Goal: Contribute content

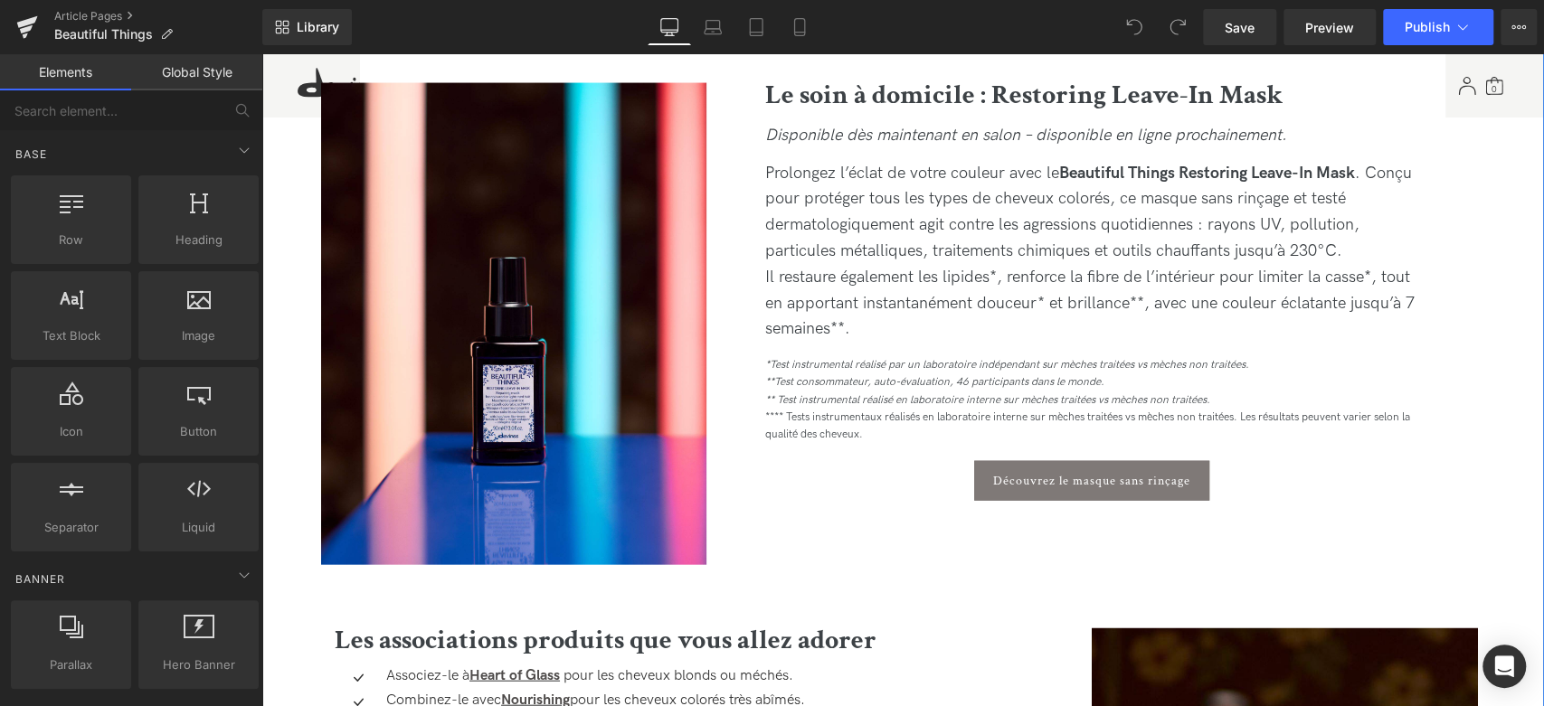
scroll to position [2512, 0]
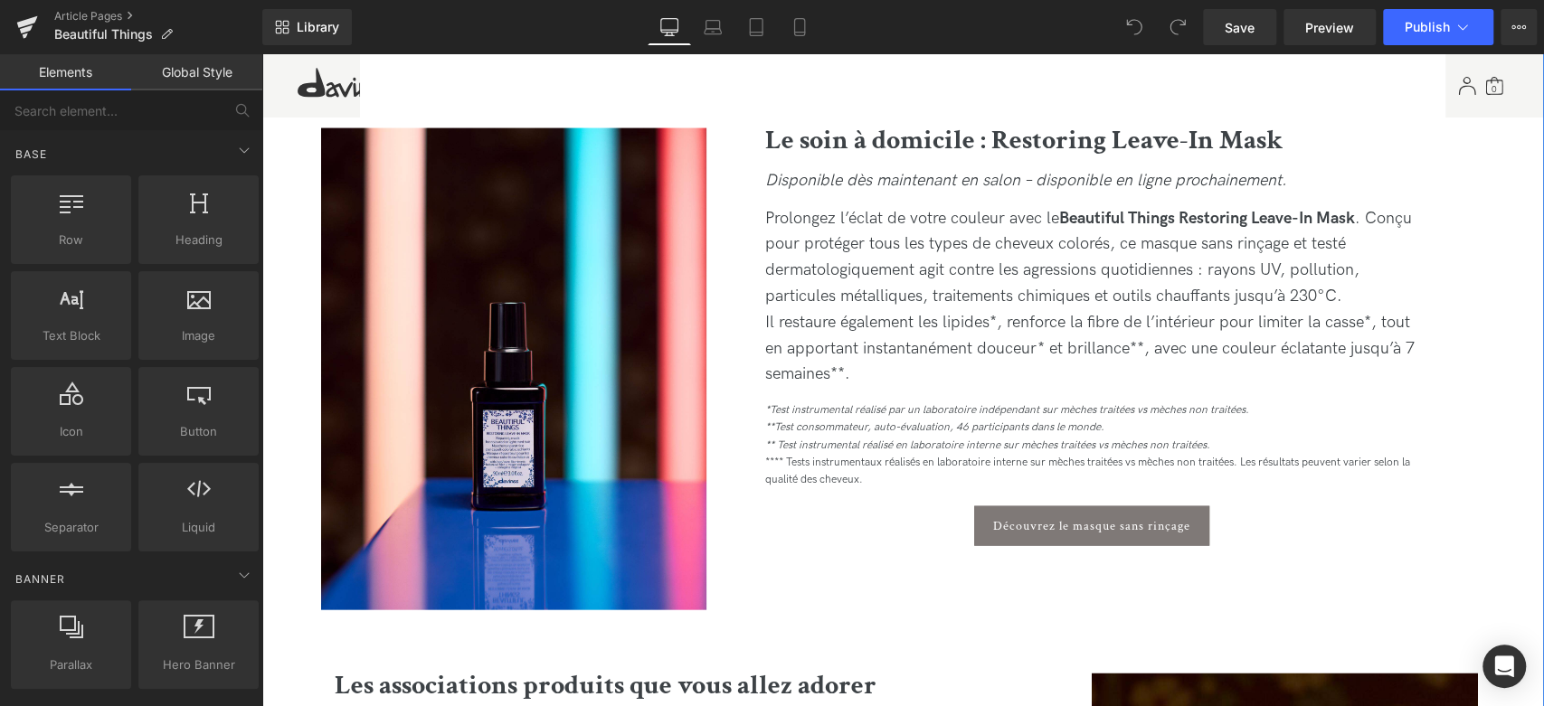
click at [895, 196] on div "Disponible dès maintenant en salon – disponible en ligne prochainement." at bounding box center [1091, 187] width 653 height 38
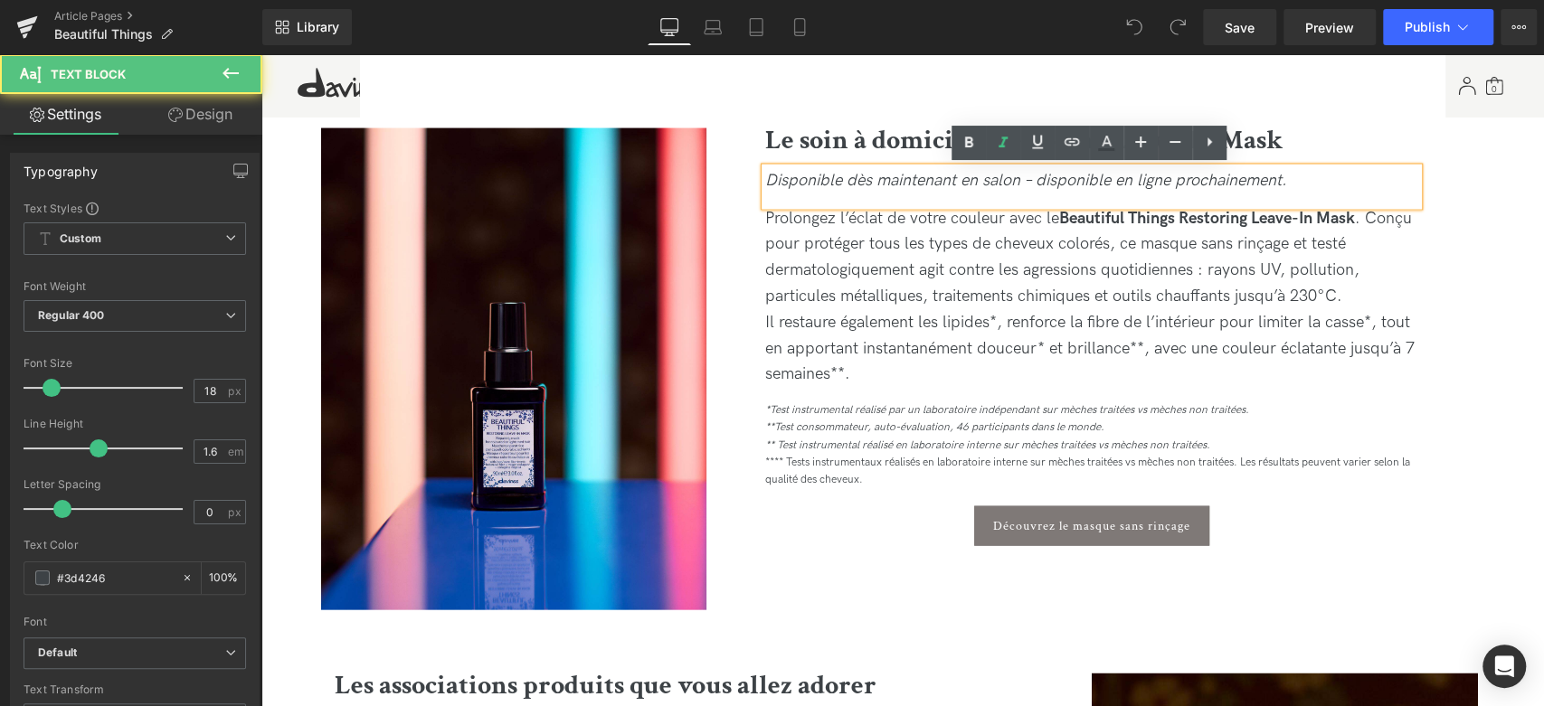
click at [904, 183] on icon "Disponible dès maintenant en salon – disponible en ligne prochainement." at bounding box center [1026, 180] width 522 height 19
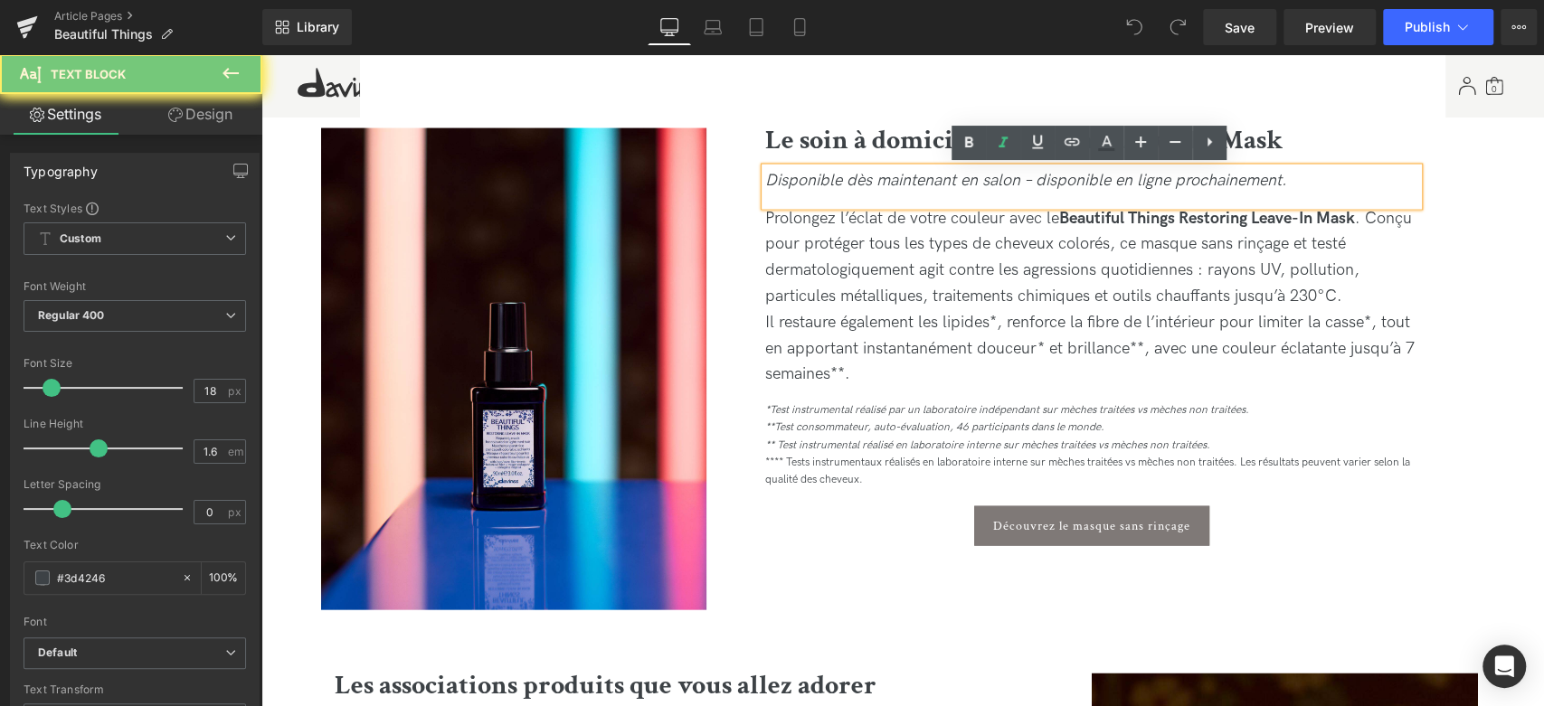
click at [1054, 186] on icon "Disponible dès maintenant en salon – disponible en ligne prochainement." at bounding box center [1026, 180] width 522 height 19
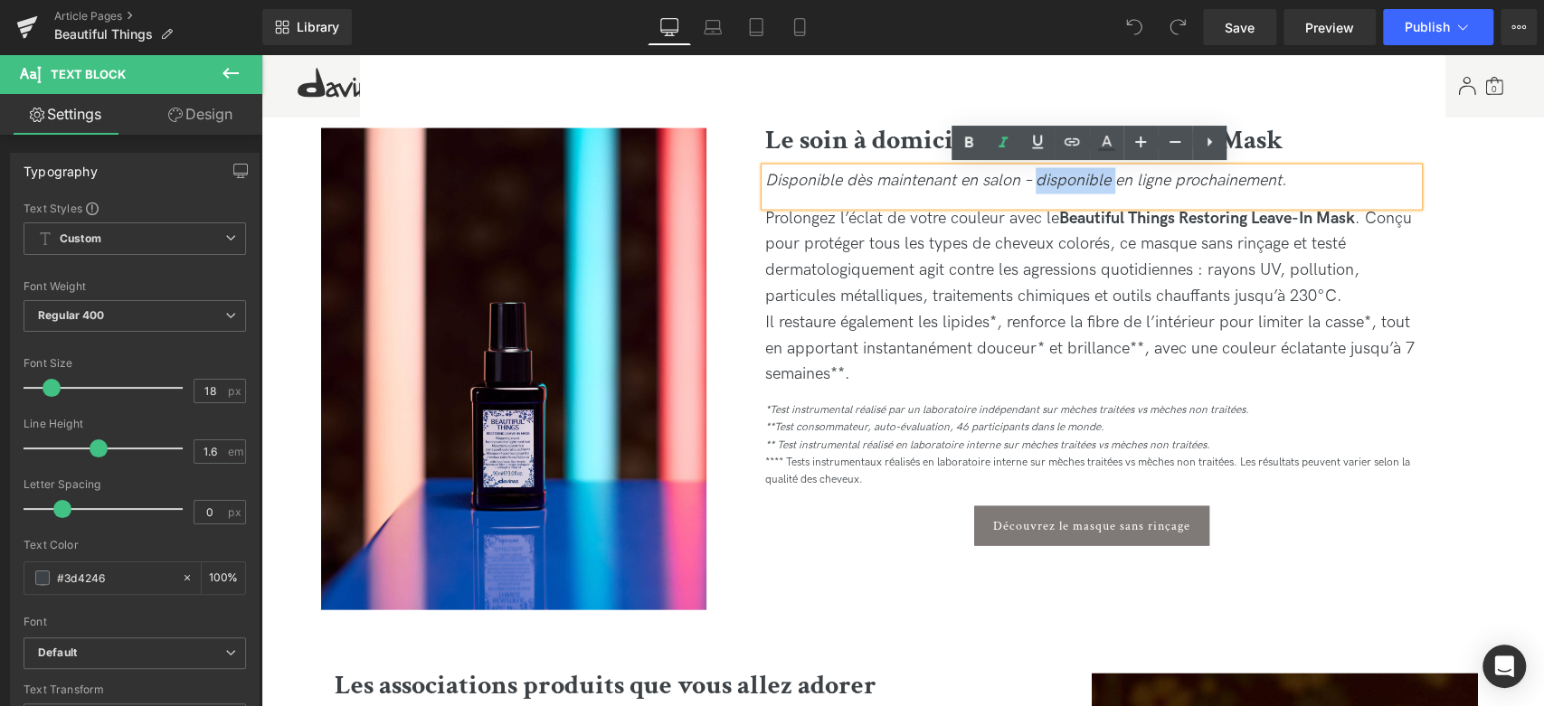
drag, startPoint x: 1037, startPoint y: 177, endPoint x: 1116, endPoint y: 180, distance: 78.7
click at [1116, 180] on icon "Disponible dès maintenant en salon – disponible en ligne prochainement." at bounding box center [1026, 180] width 522 height 19
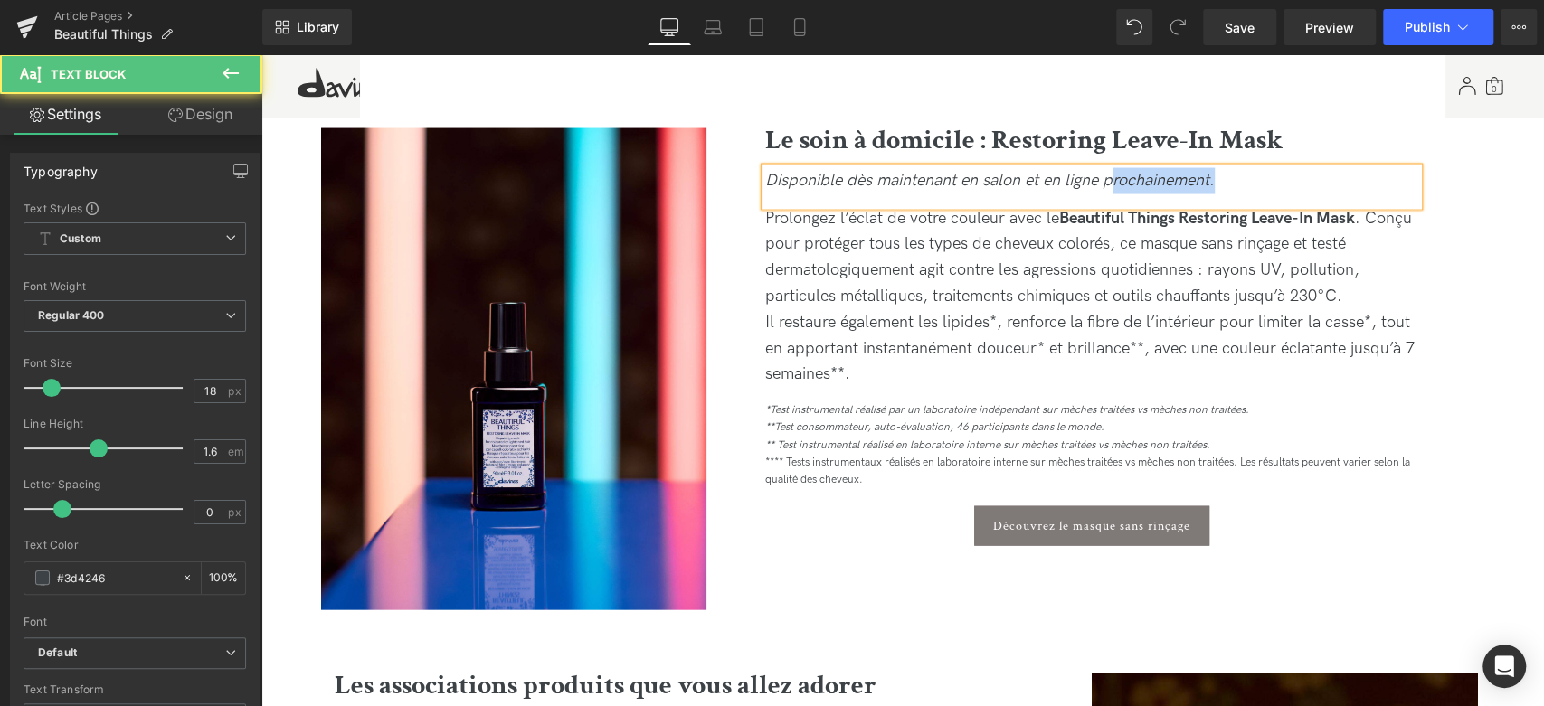
drag, startPoint x: 1108, startPoint y: 179, endPoint x: 1245, endPoint y: 180, distance: 136.6
click at [1245, 180] on div "Disponible dès maintenant en salon et en ligne prochainement." at bounding box center [1091, 187] width 653 height 38
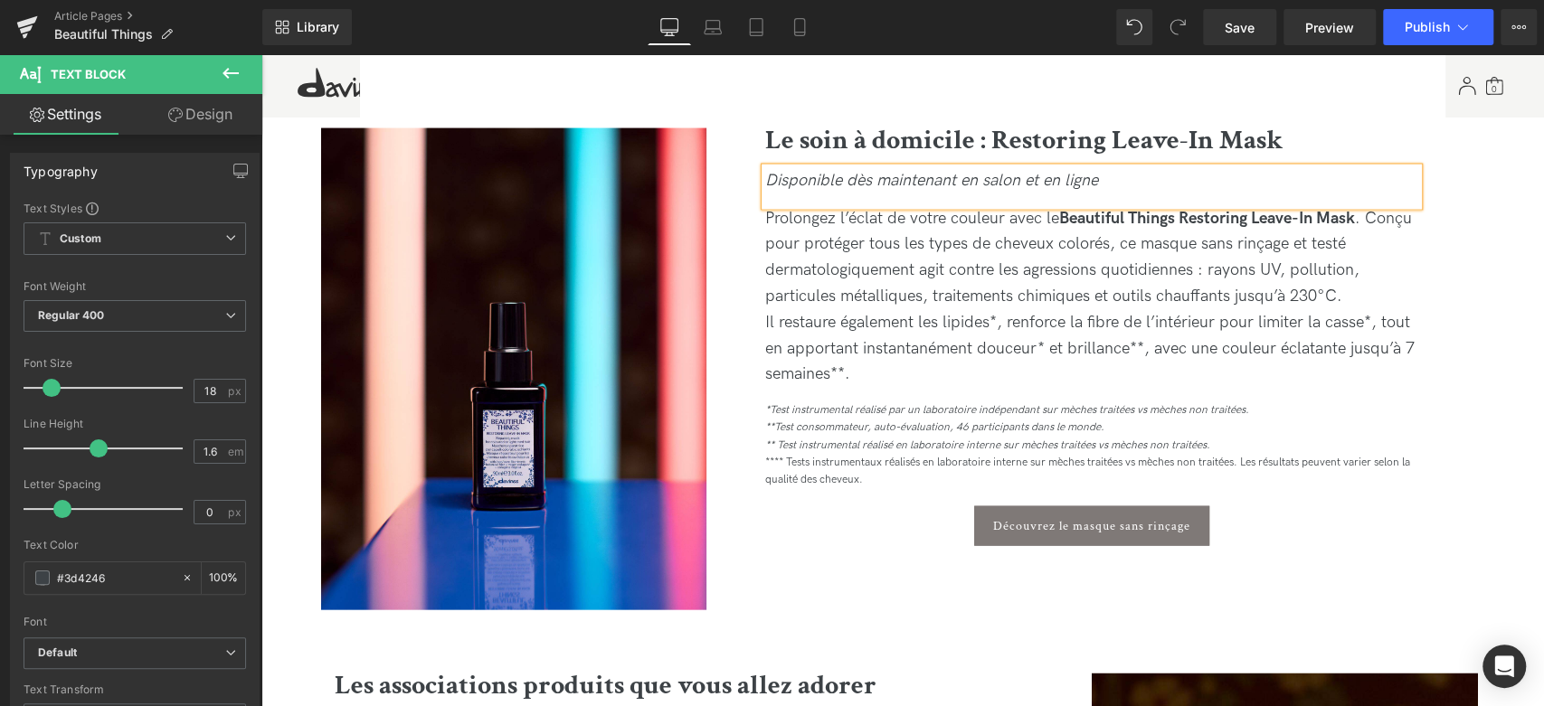
click at [985, 179] on icon "Disponible dès maintenant en salon et en ligne" at bounding box center [931, 180] width 333 height 19
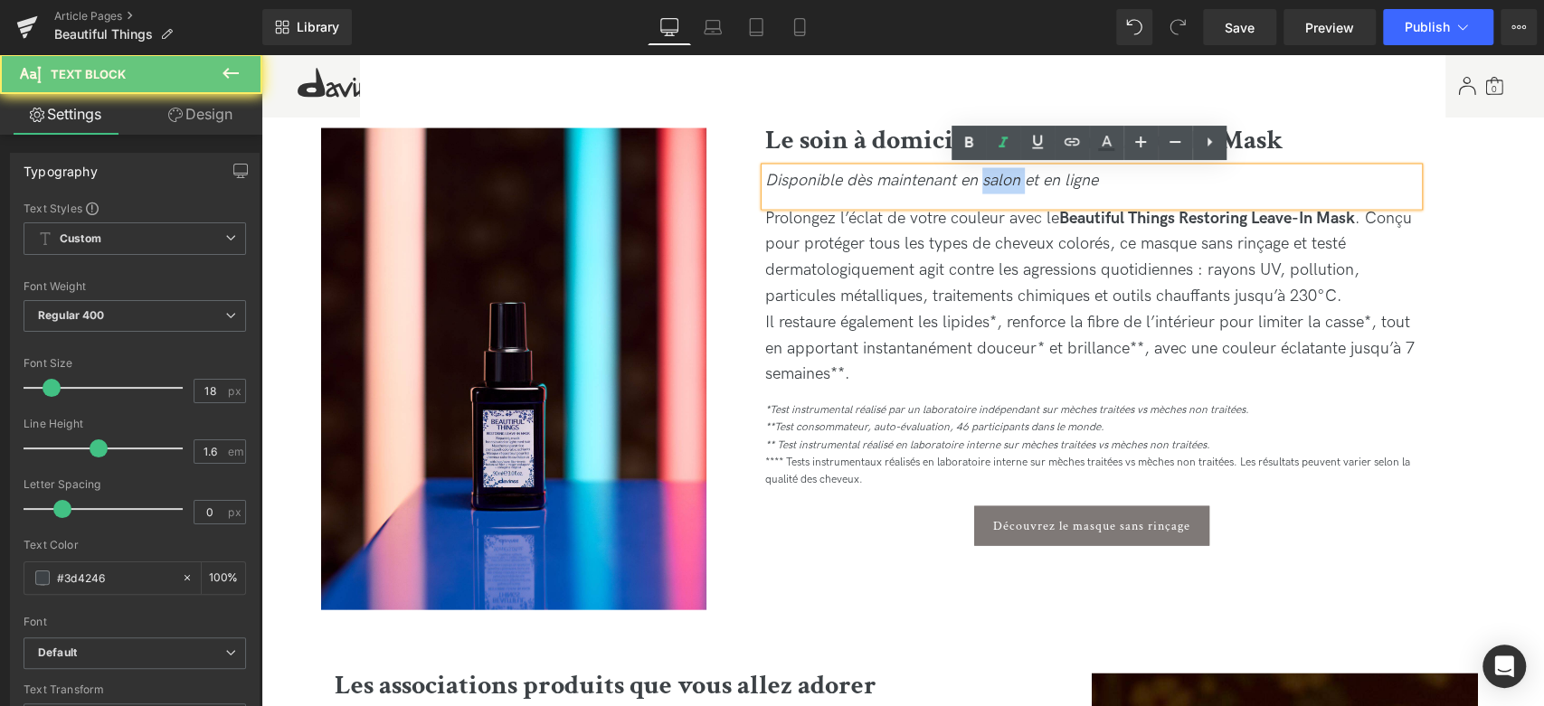
click at [985, 179] on icon "Disponible dès maintenant en salon et en ligne" at bounding box center [931, 180] width 333 height 19
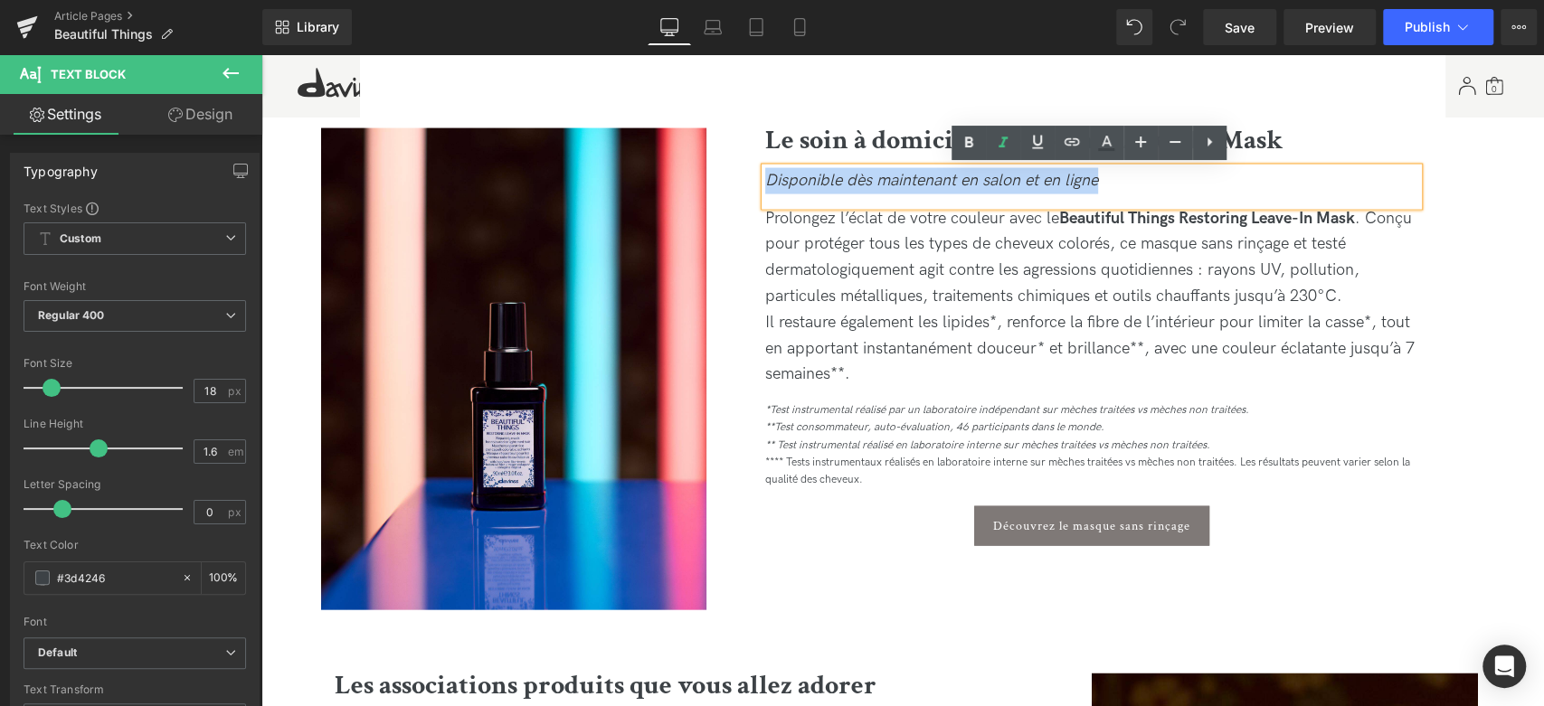
copy icon "Disponible dès maintenant en salon et en ligne"
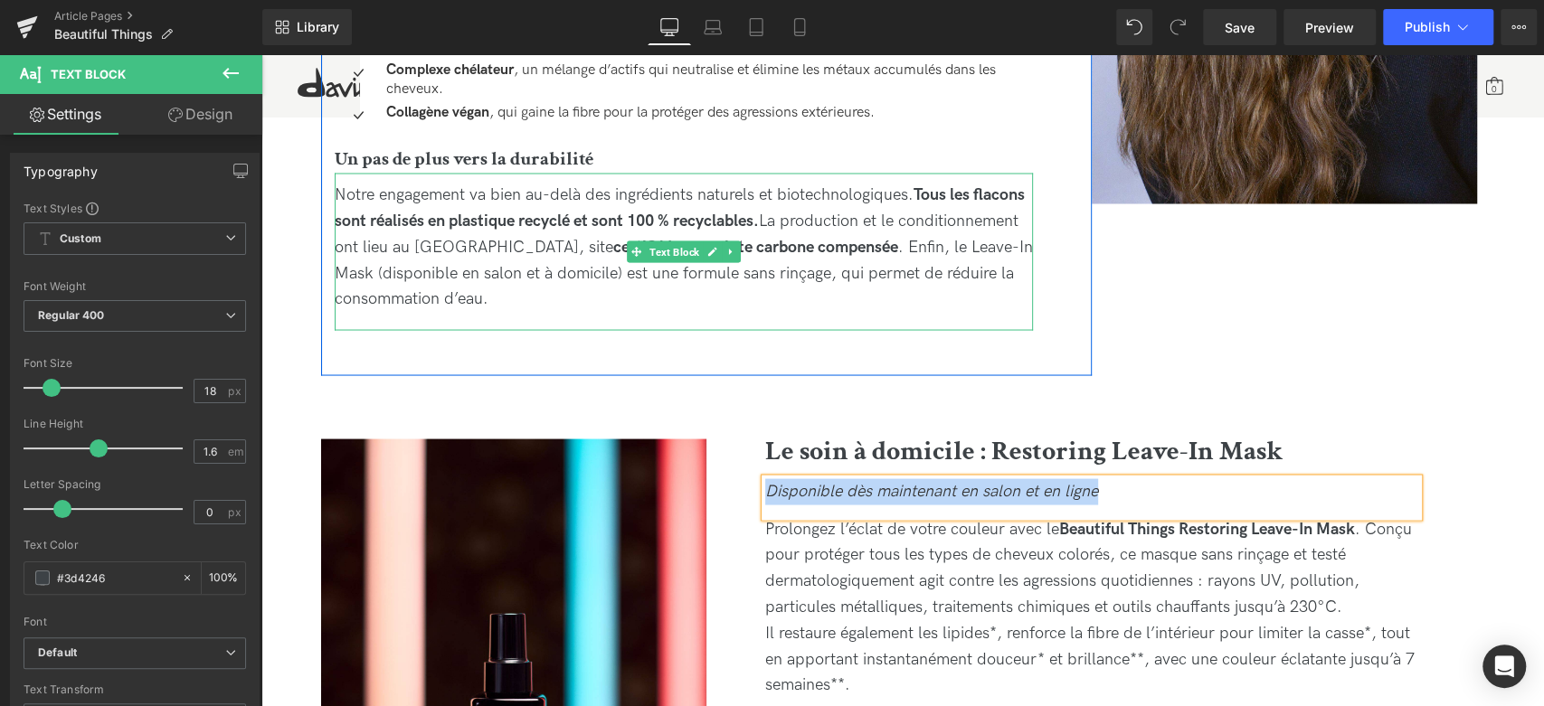
scroll to position [2311, 0]
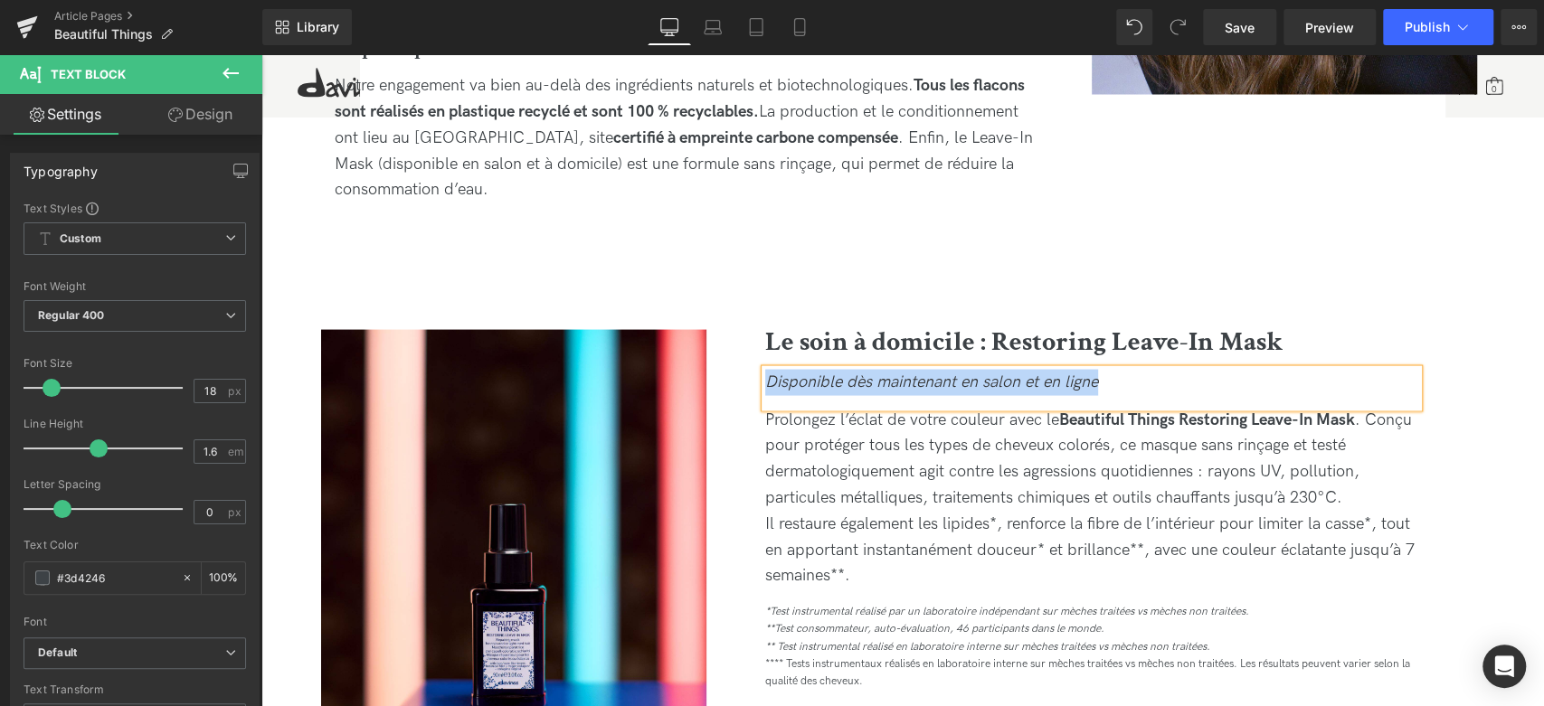
click at [913, 378] on icon "Disponible dès maintenant en salon et en ligne" at bounding box center [931, 381] width 333 height 19
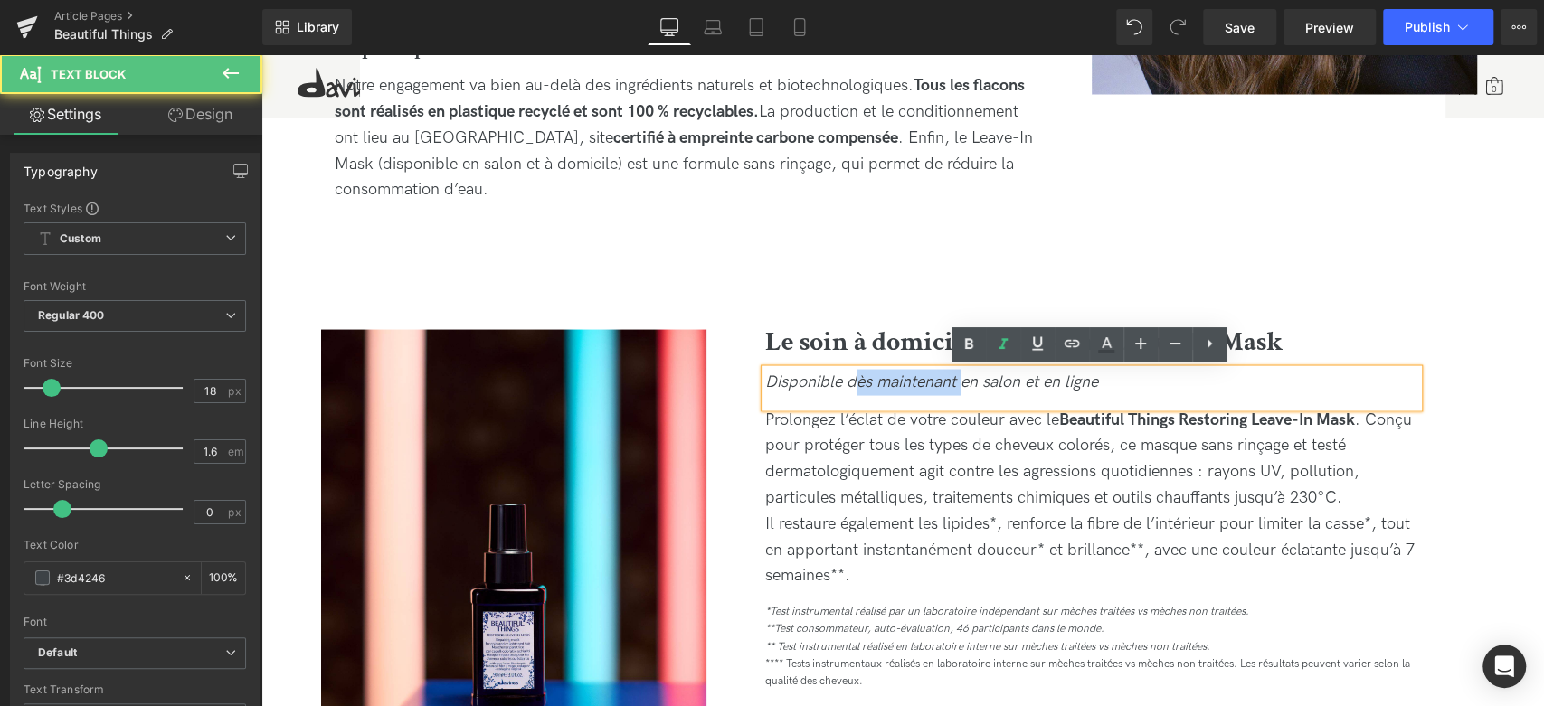
drag, startPoint x: 960, startPoint y: 380, endPoint x: 856, endPoint y: 375, distance: 104.1
click at [856, 375] on icon "Disponible dès maintenant en salon et en ligne" at bounding box center [931, 381] width 333 height 19
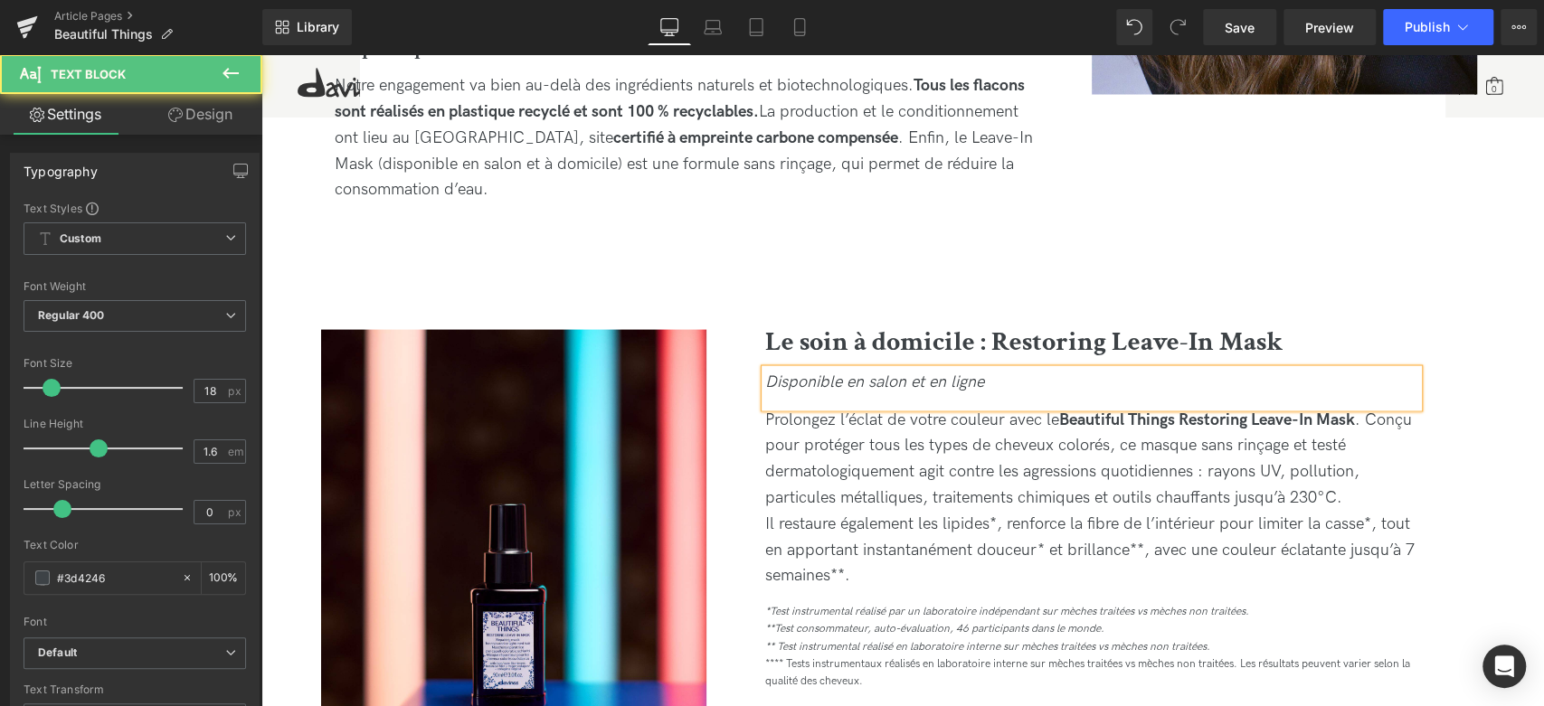
click at [1023, 382] on div "Disponible en salon et en ligne" at bounding box center [1091, 388] width 653 height 38
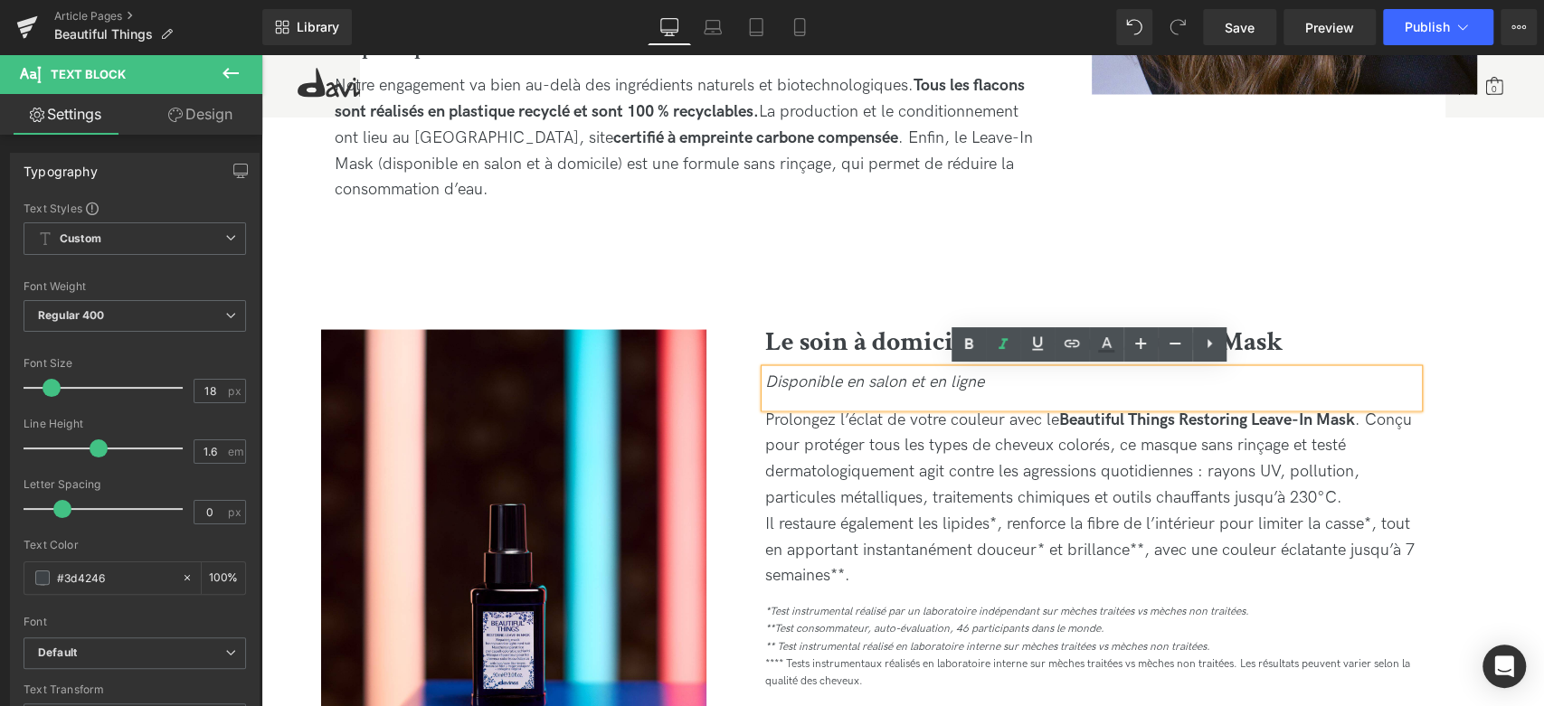
click at [1050, 447] on span "Prolongez l’éclat de votre couleur avec le Beautiful Things Restoring Leave-In …" at bounding box center [1089, 497] width 649 height 175
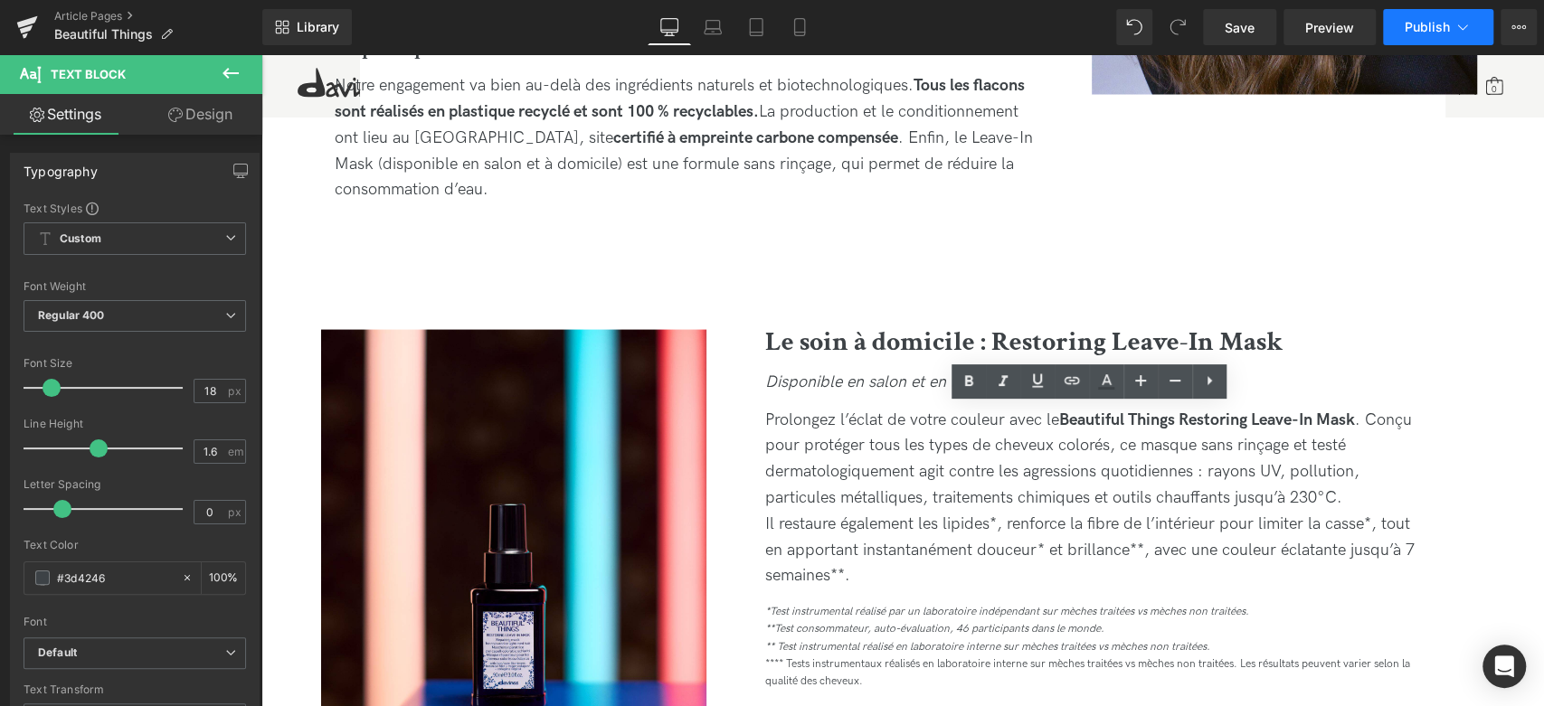
click at [1411, 33] on span "Publish" at bounding box center [1427, 27] width 45 height 14
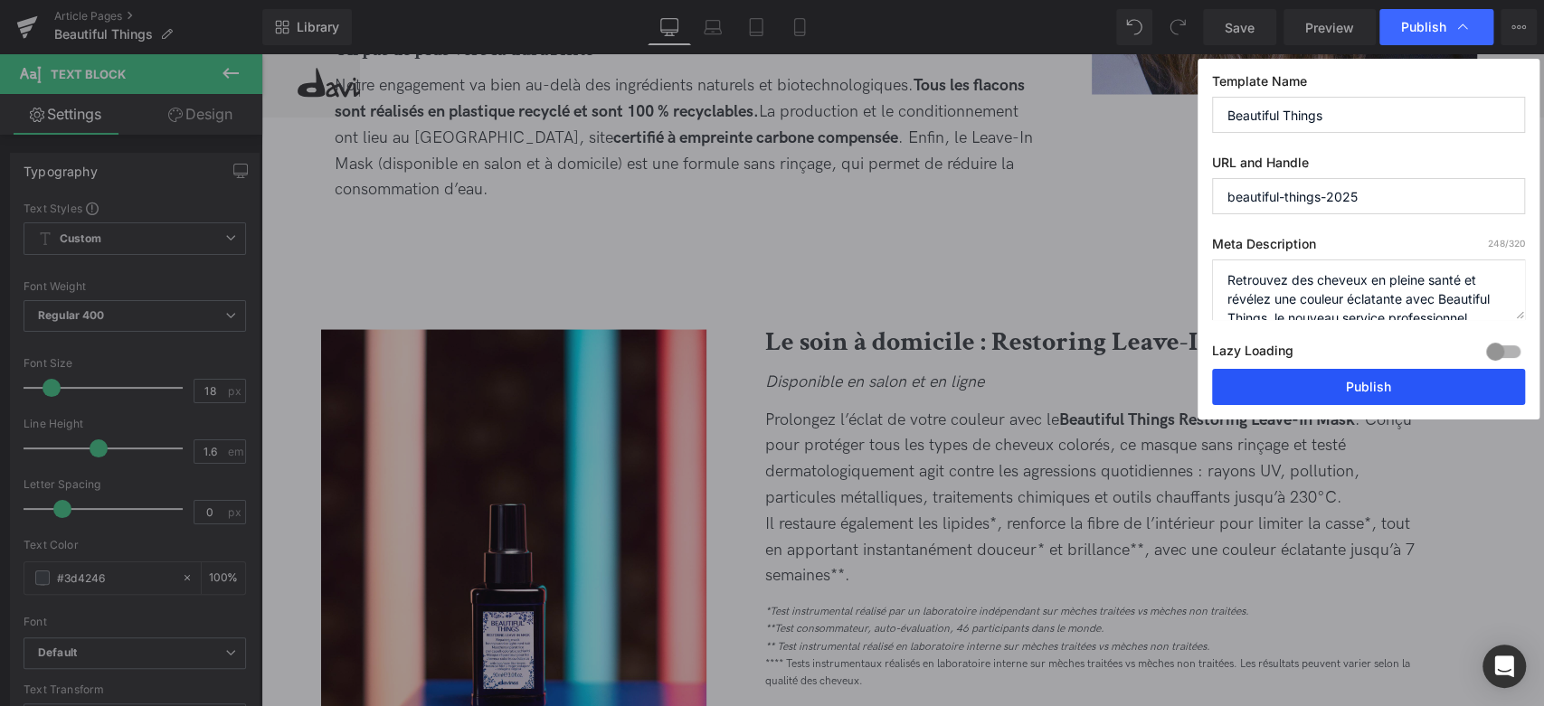
click at [1374, 386] on button "Publish" at bounding box center [1368, 387] width 313 height 36
